Goal: Complete application form: Complete application form

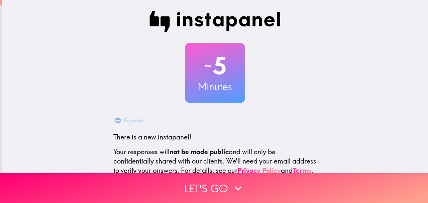
scroll to position [75, 0]
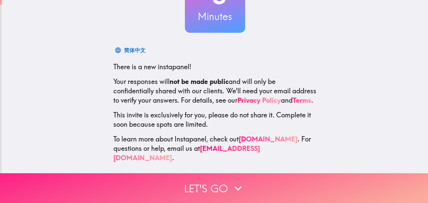
click at [244, 185] on button "Let's go" at bounding box center [214, 188] width 428 height 30
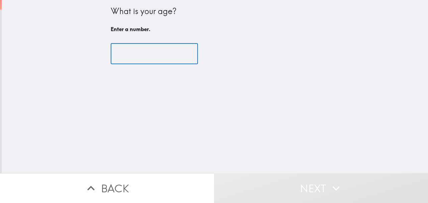
click at [147, 60] on input "number" at bounding box center [154, 53] width 87 height 21
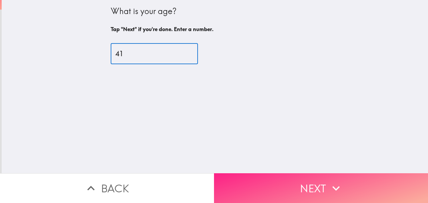
type input "41"
click at [284, 179] on button "Next" at bounding box center [321, 188] width 214 height 30
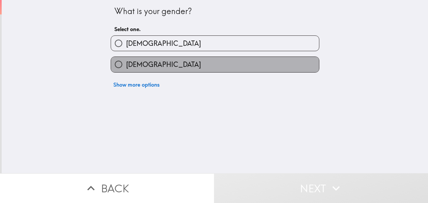
click at [154, 62] on label "[DEMOGRAPHIC_DATA]" at bounding box center [215, 64] width 208 height 15
click at [126, 62] on input "[DEMOGRAPHIC_DATA]" at bounding box center [118, 64] width 15 height 15
radio input "true"
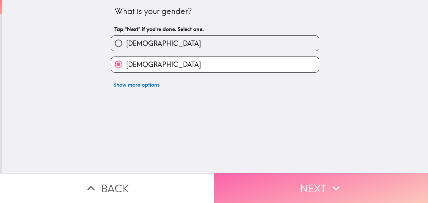
click at [292, 174] on button "Next" at bounding box center [321, 188] width 214 height 30
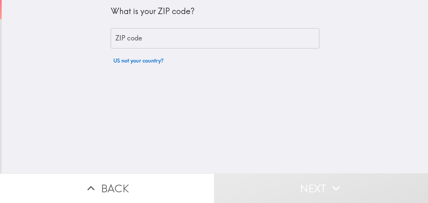
click at [154, 42] on input "ZIP code" at bounding box center [215, 38] width 209 height 21
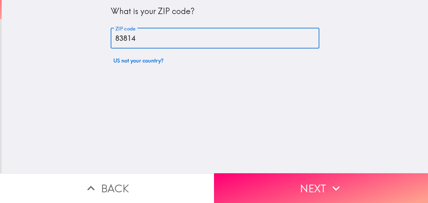
type input "83814"
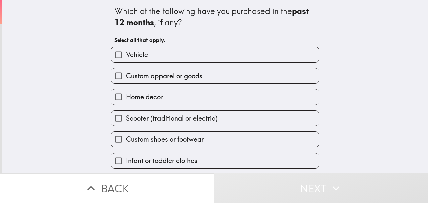
click at [155, 55] on label "Vehicle" at bounding box center [215, 54] width 208 height 15
click at [126, 55] on input "Vehicle" at bounding box center [118, 54] width 15 height 15
checkbox input "true"
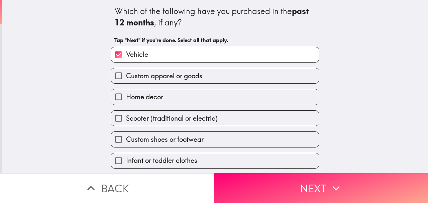
click at [166, 81] on label "Custom apparel or goods" at bounding box center [215, 75] width 208 height 15
click at [126, 81] on input "Custom apparel or goods" at bounding box center [118, 75] width 15 height 15
checkbox input "true"
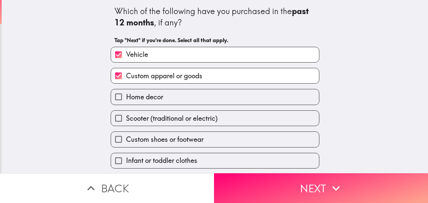
click at [164, 96] on label "Home decor" at bounding box center [215, 96] width 208 height 15
click at [126, 96] on input "Home decor" at bounding box center [118, 96] width 15 height 15
checkbox input "true"
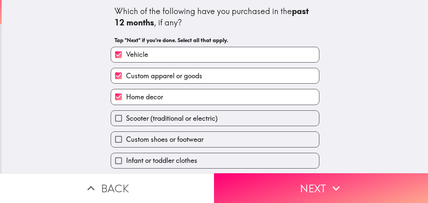
click at [165, 143] on span "Custom shoes or footwear" at bounding box center [165, 139] width 78 height 9
click at [126, 143] on input "Custom shoes or footwear" at bounding box center [118, 139] width 15 height 15
checkbox input "true"
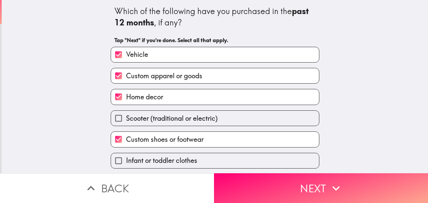
scroll to position [43, 0]
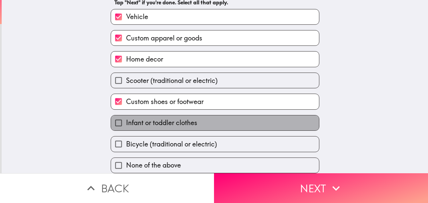
click at [171, 119] on span "Infant or toddler clothes" at bounding box center [161, 122] width 71 height 9
click at [126, 119] on input "Infant or toddler clothes" at bounding box center [118, 122] width 15 height 15
checkbox input "true"
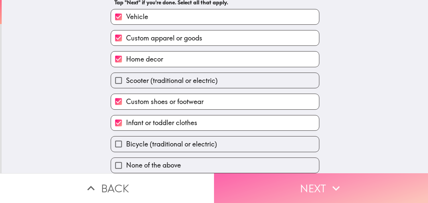
click at [244, 175] on button "Next" at bounding box center [321, 188] width 214 height 30
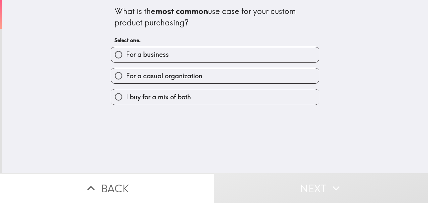
click at [179, 98] on span "I buy for a mix of both" at bounding box center [158, 96] width 65 height 9
click at [126, 98] on input "I buy for a mix of both" at bounding box center [118, 96] width 15 height 15
radio input "true"
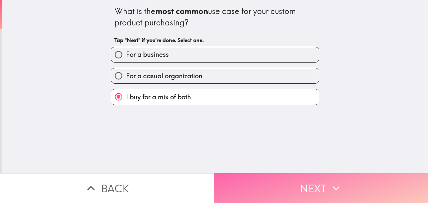
click at [266, 182] on button "Next" at bounding box center [321, 188] width 214 height 30
